Goal: Use online tool/utility: Utilize a website feature to perform a specific function

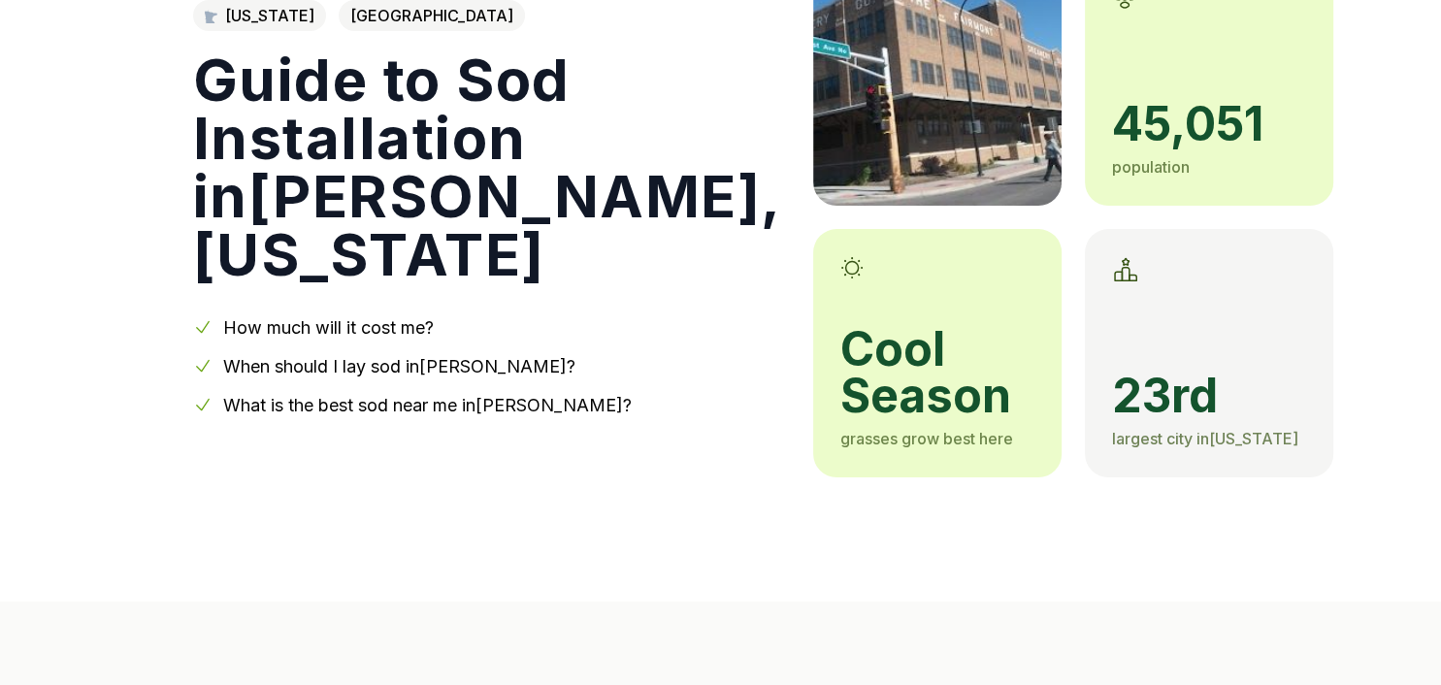
scroll to position [205, 0]
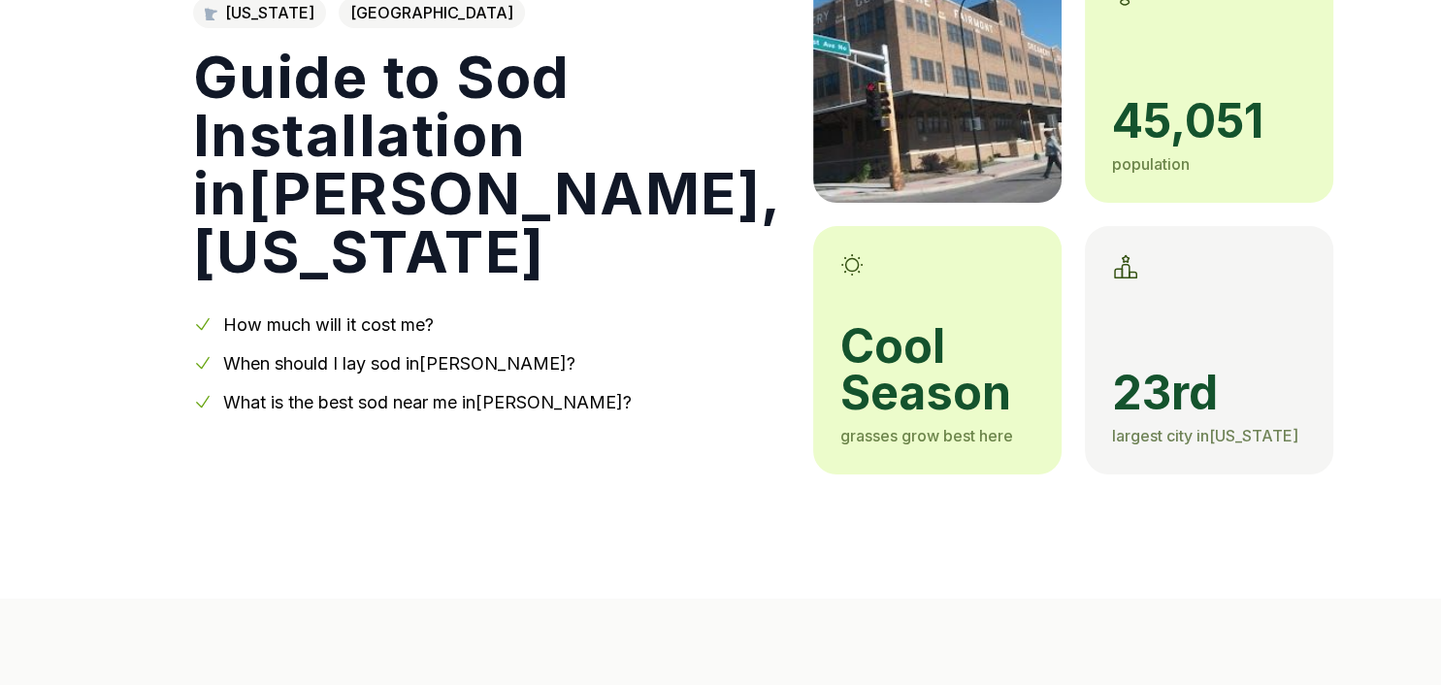
click at [391, 328] on link "How much will it cost me?" at bounding box center [328, 324] width 211 height 20
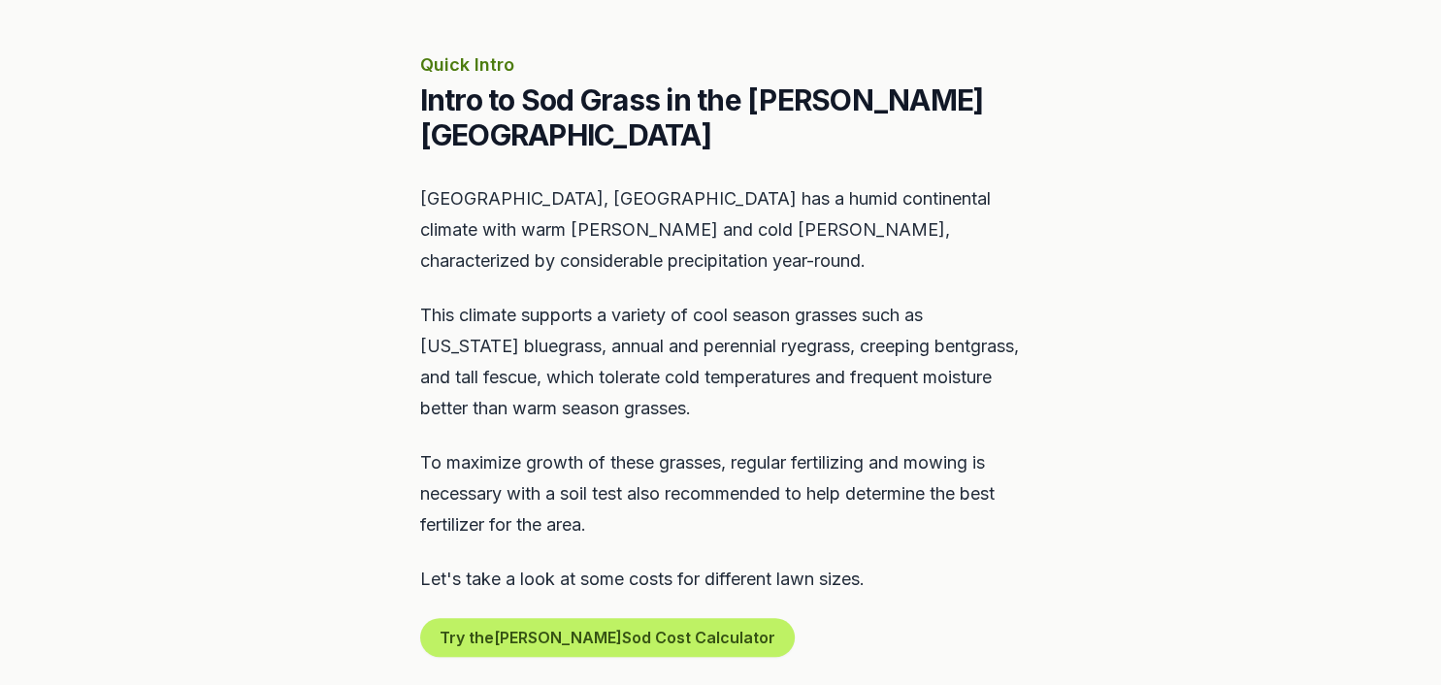
scroll to position [936, 0]
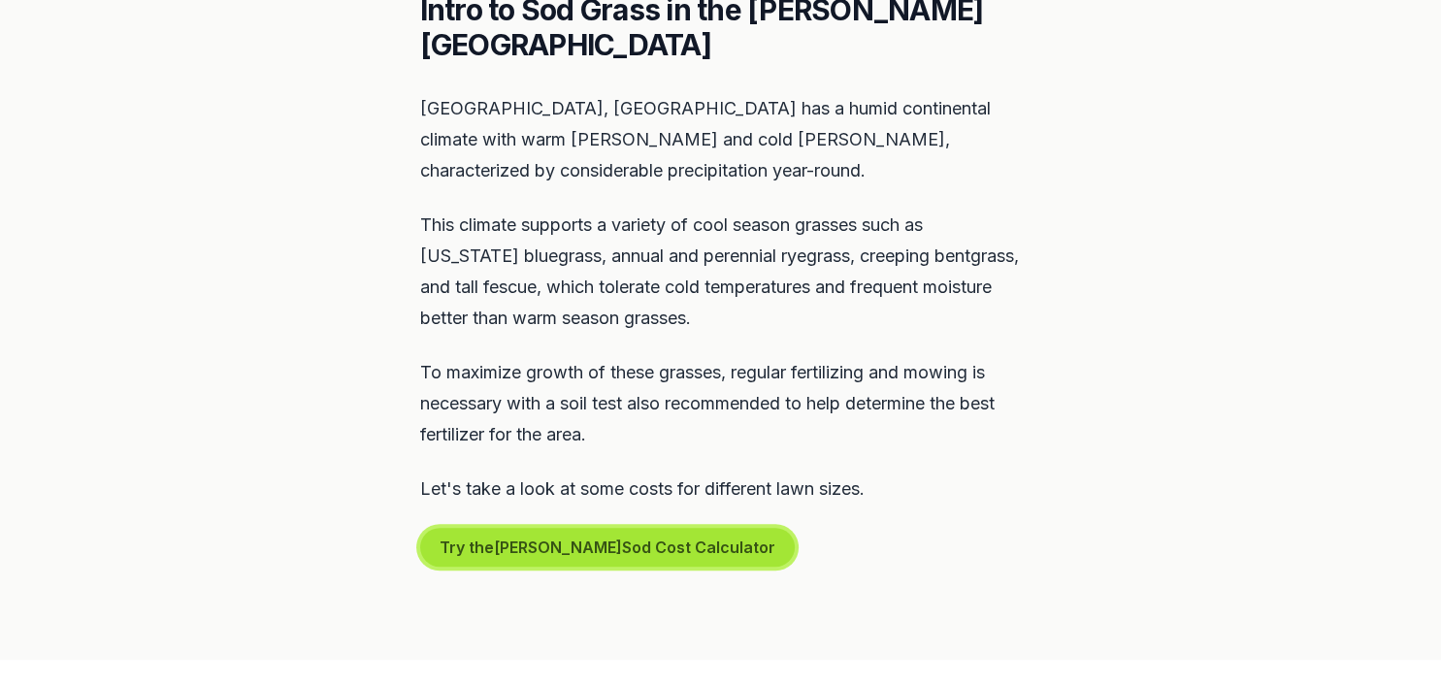
click at [668, 528] on button "Try the [PERSON_NAME] Sod Cost Calculator" at bounding box center [607, 547] width 375 height 39
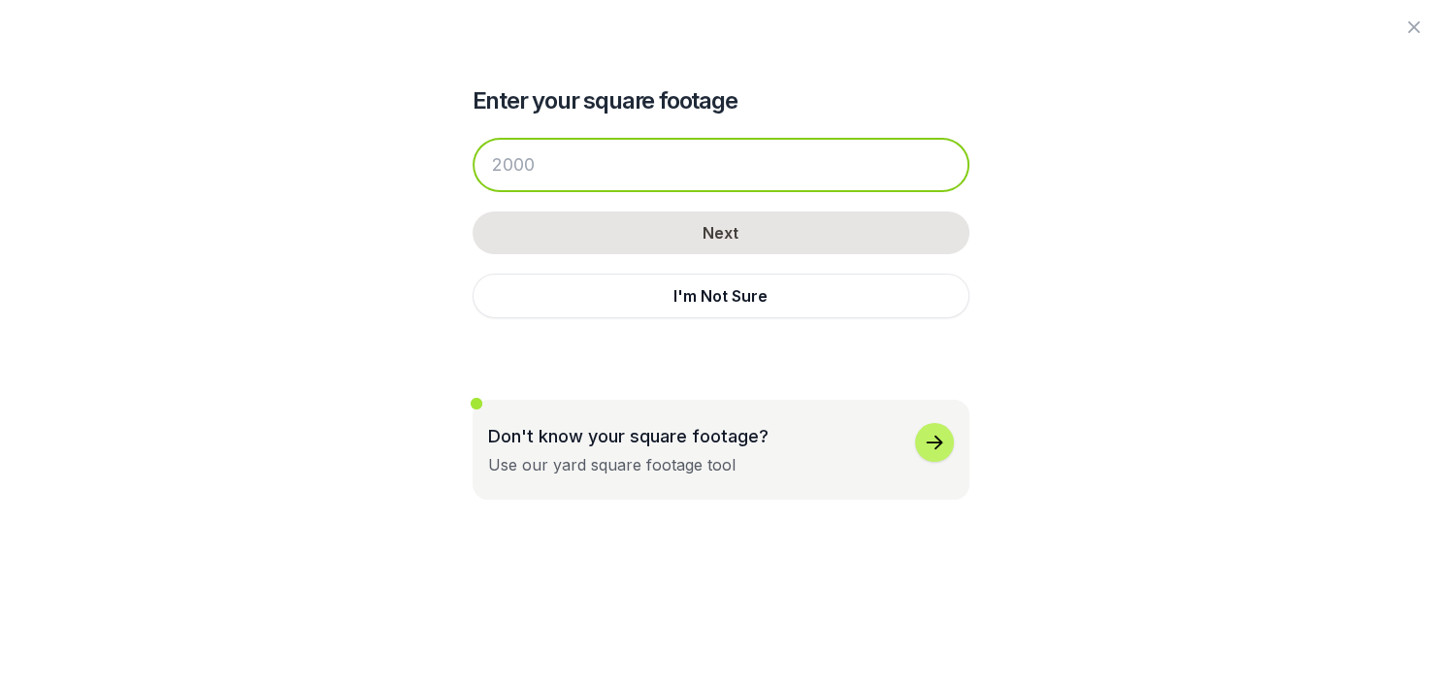
drag, startPoint x: 577, startPoint y: 167, endPoint x: 367, endPoint y: 187, distance: 210.6
click at [473, 187] on input "number" at bounding box center [721, 165] width 497 height 54
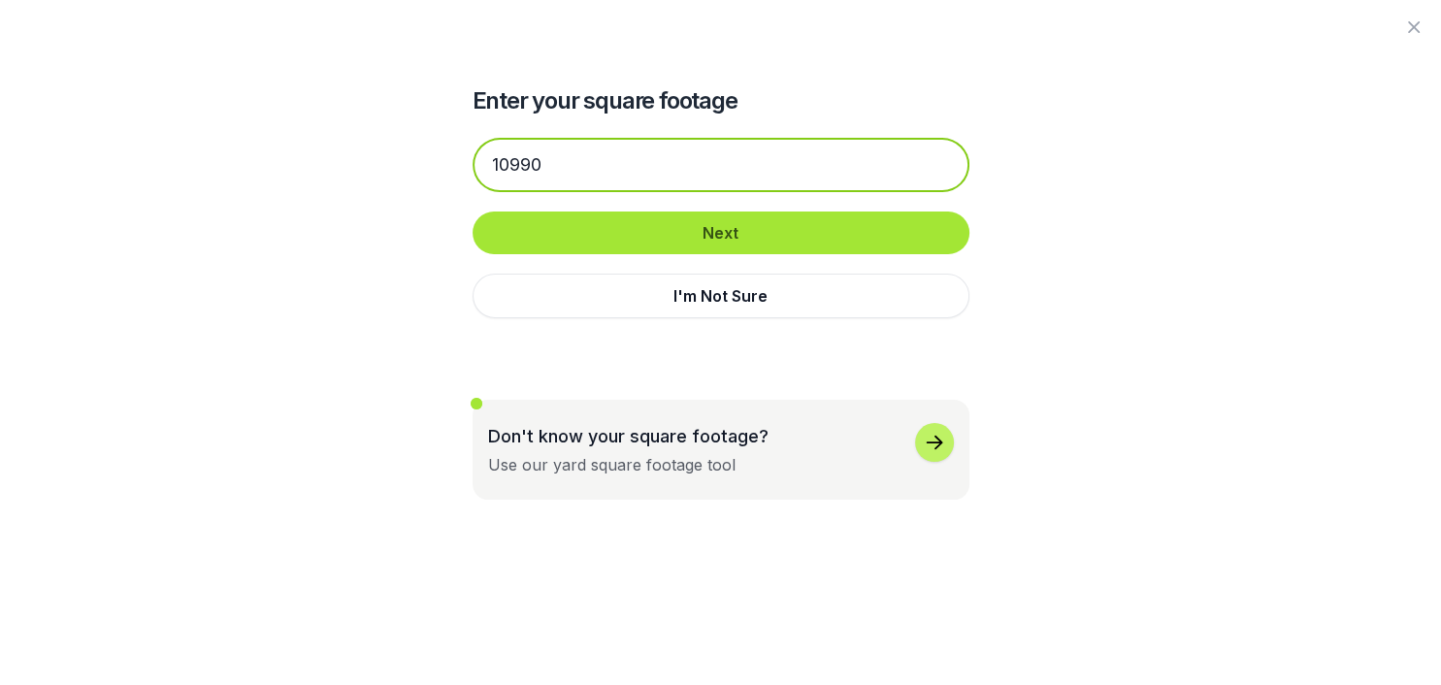
type input "10990"
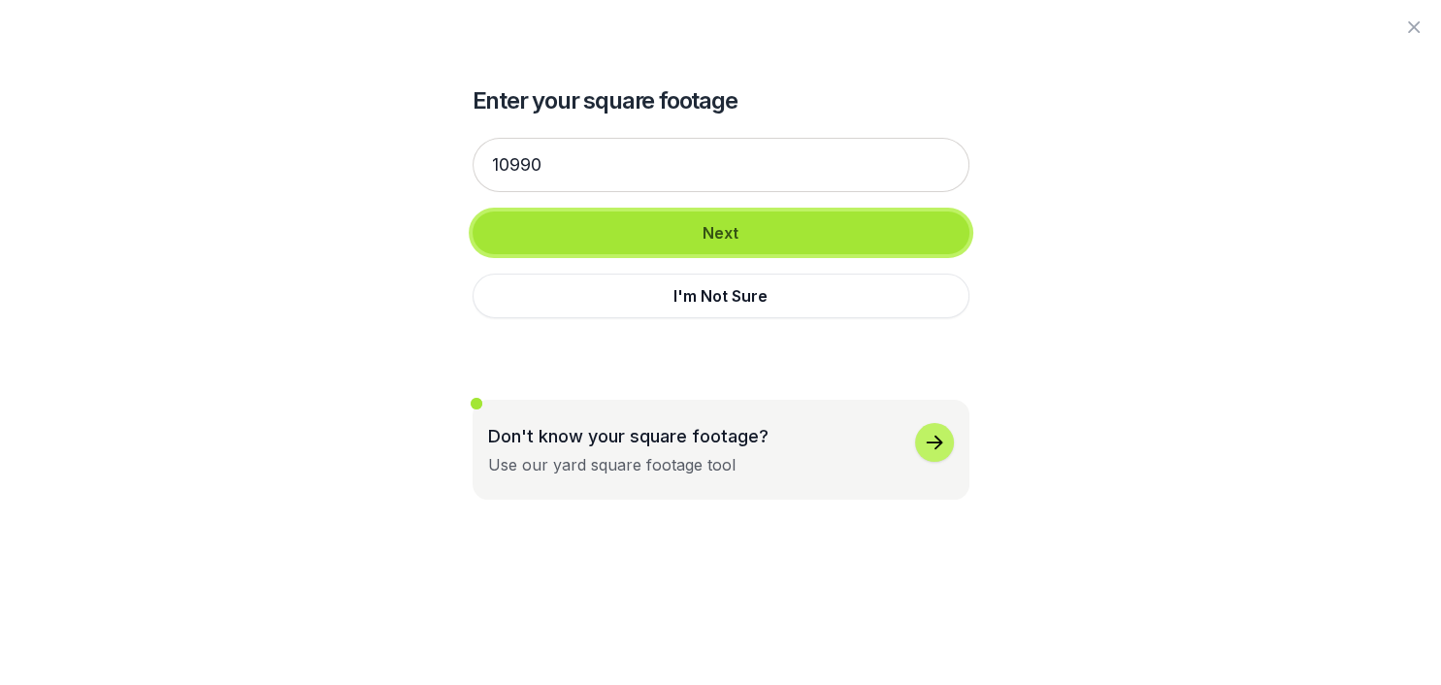
click at [606, 228] on button "Next" at bounding box center [721, 233] width 497 height 43
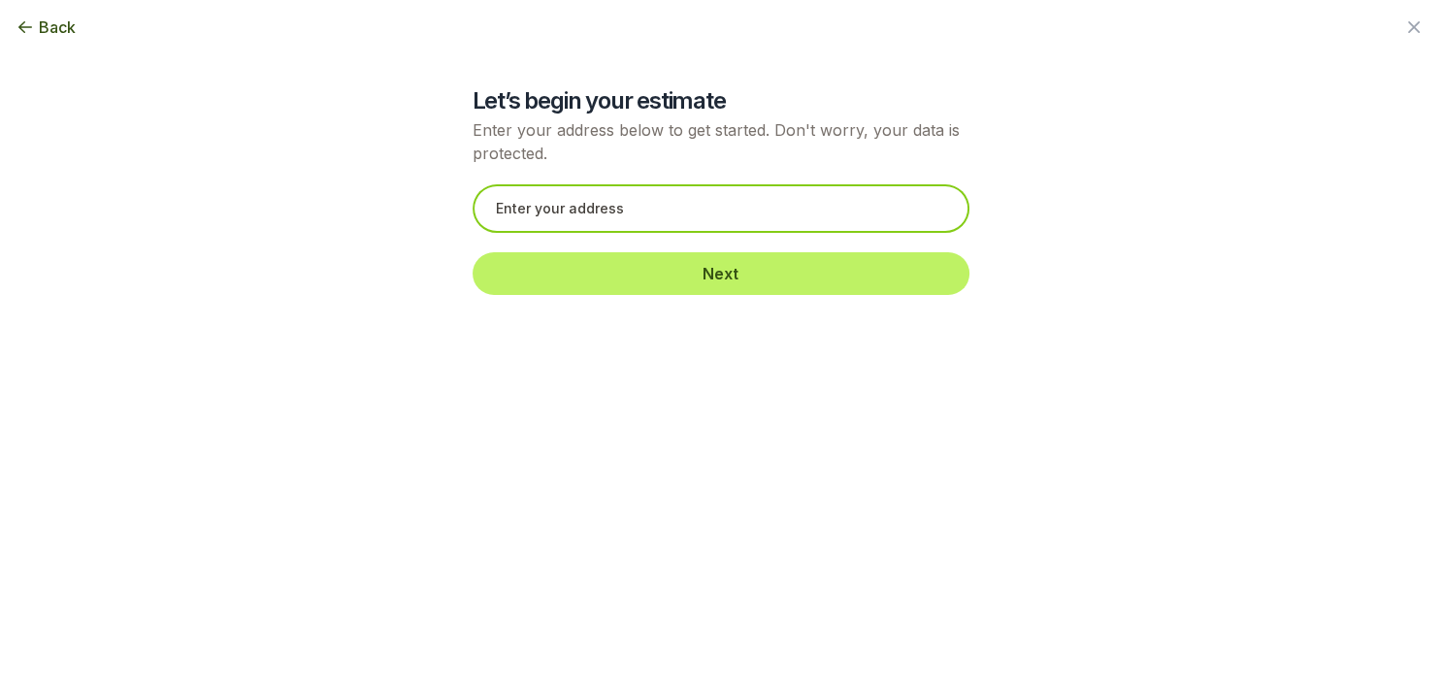
click at [634, 208] on input "text" at bounding box center [721, 208] width 497 height 49
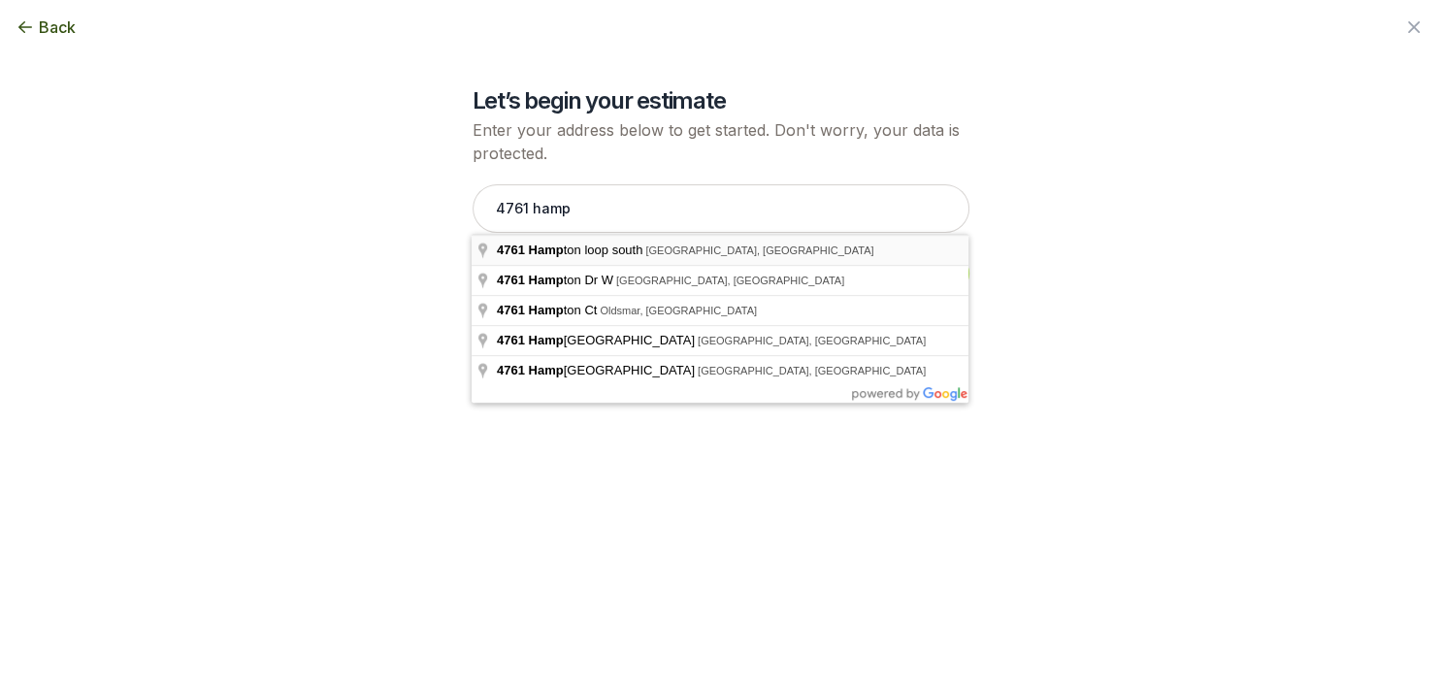
type input "[STREET_ADDRESS]"
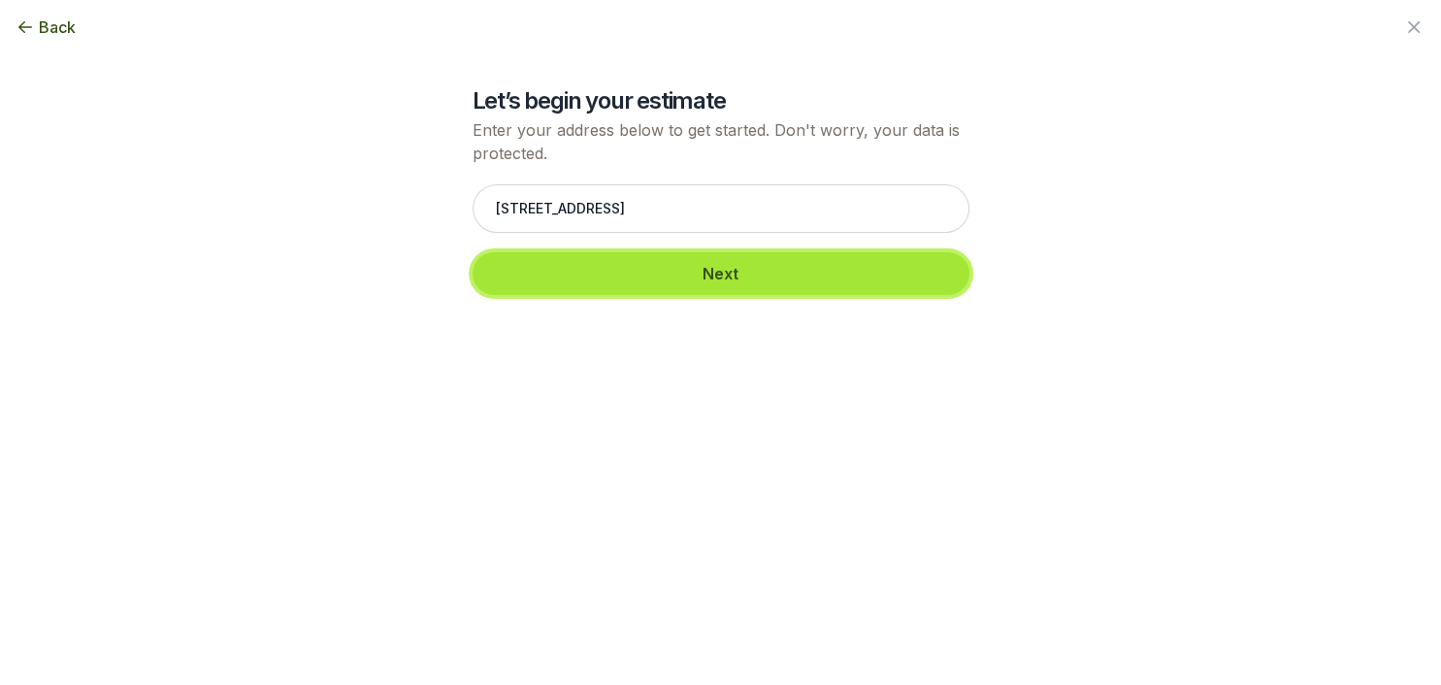
click at [701, 266] on button "Next" at bounding box center [721, 273] width 497 height 43
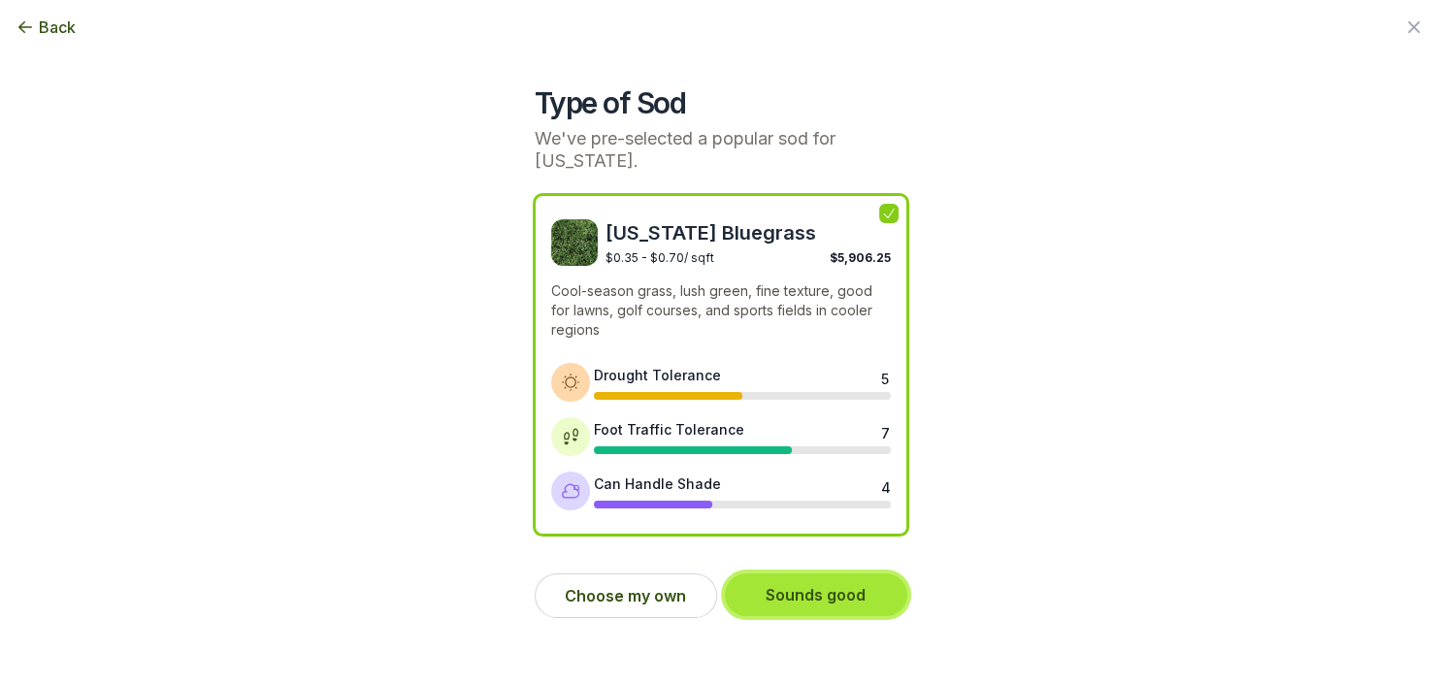
click at [838, 599] on button "Sounds good" at bounding box center [816, 595] width 182 height 43
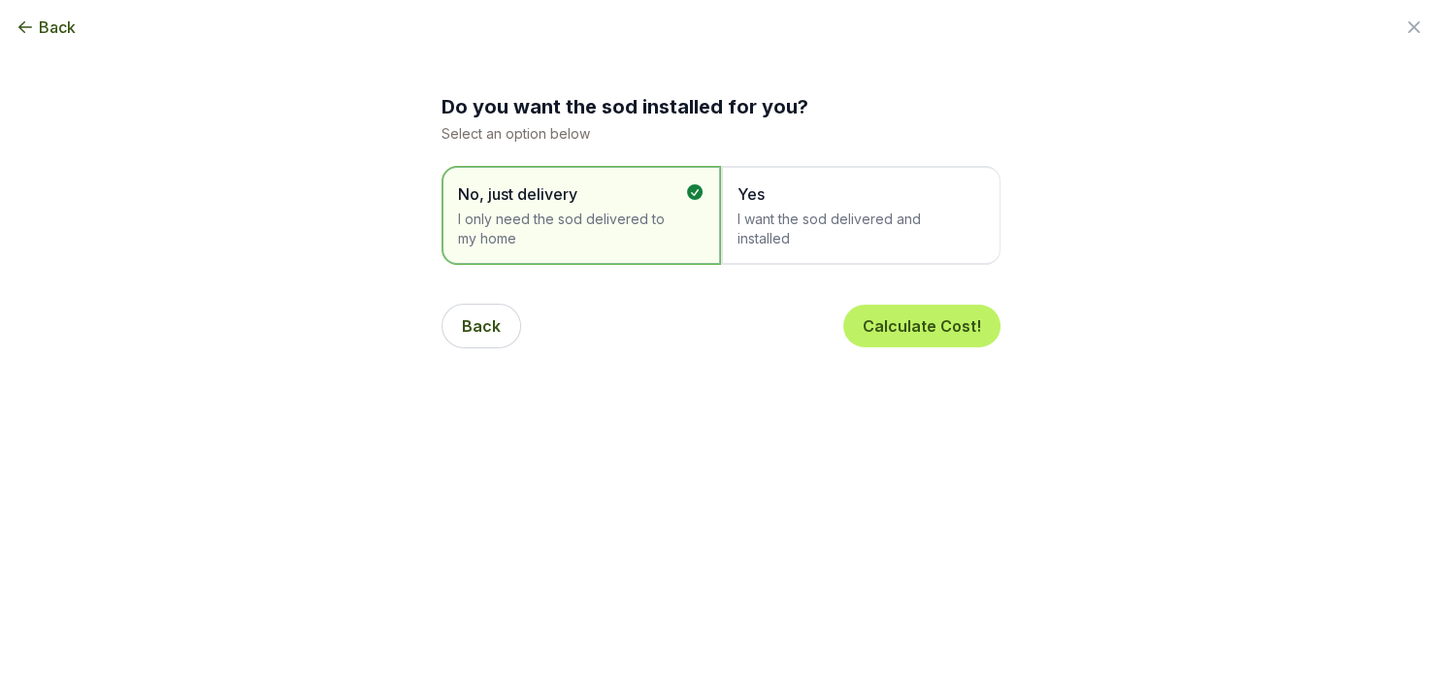
click at [771, 203] on span "Yes" at bounding box center [851, 193] width 227 height 23
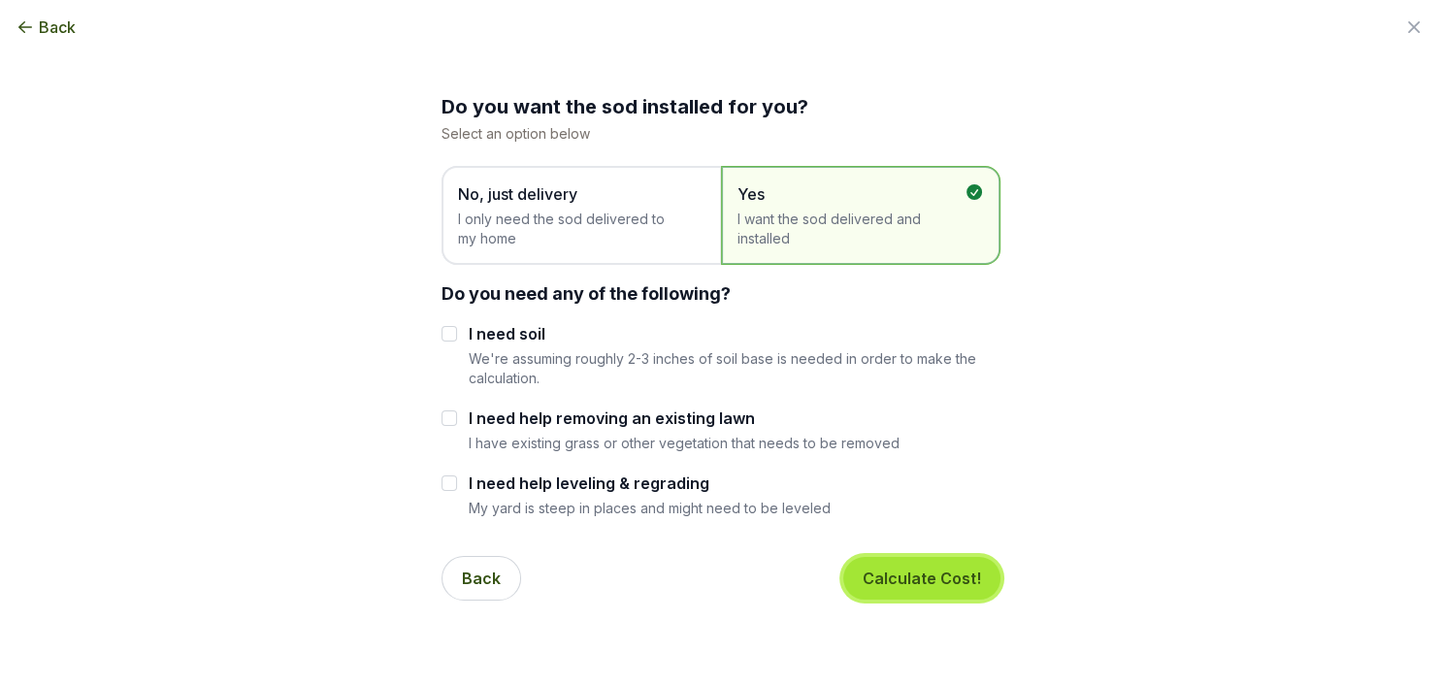
click at [934, 577] on button "Calculate Cost!" at bounding box center [921, 578] width 157 height 43
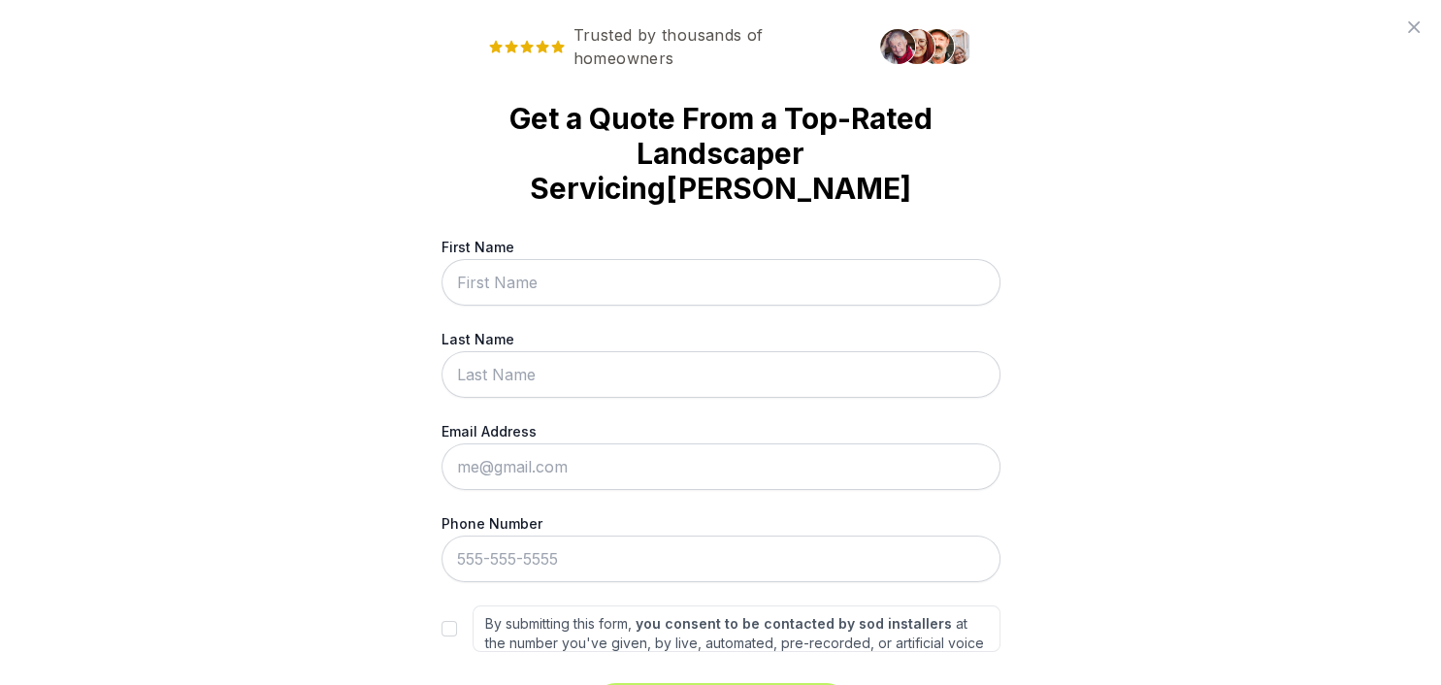
scroll to position [76, 0]
